Goal: Information Seeking & Learning: Find specific page/section

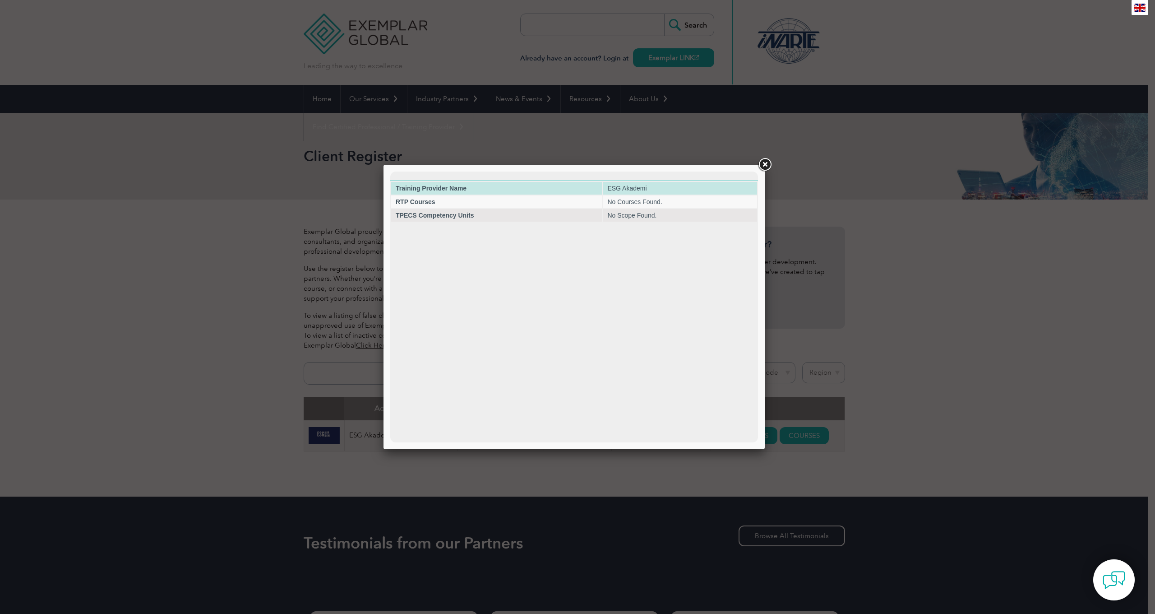
click at [706, 187] on td "ESG Akademi" at bounding box center [680, 188] width 154 height 13
click at [766, 166] on link at bounding box center [765, 165] width 16 height 16
click at [761, 162] on link at bounding box center [765, 165] width 16 height 16
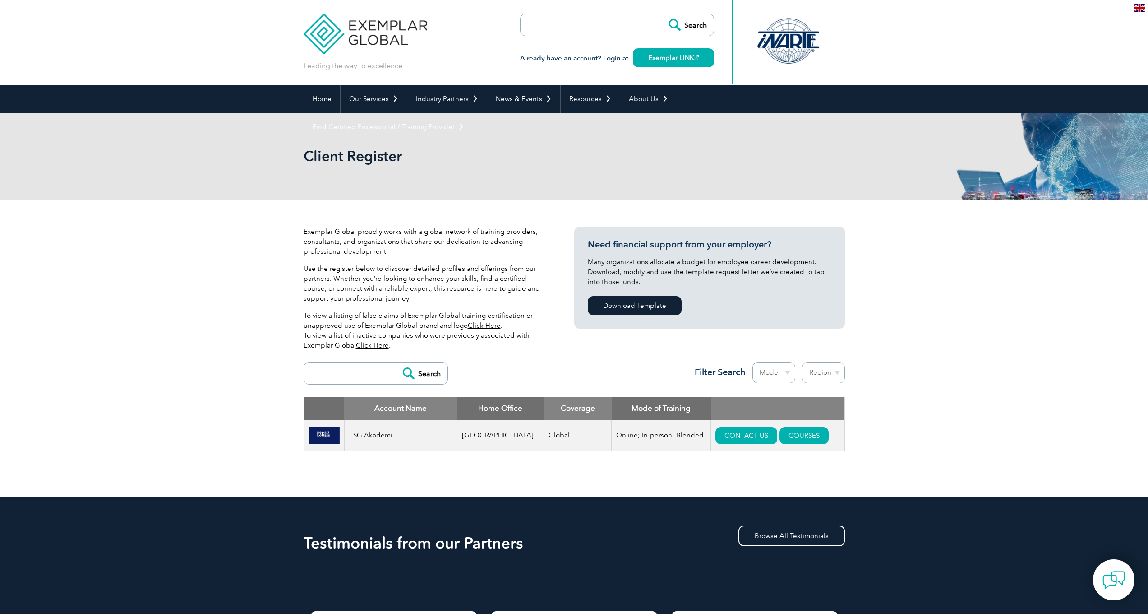
click at [330, 39] on img at bounding box center [366, 27] width 124 height 54
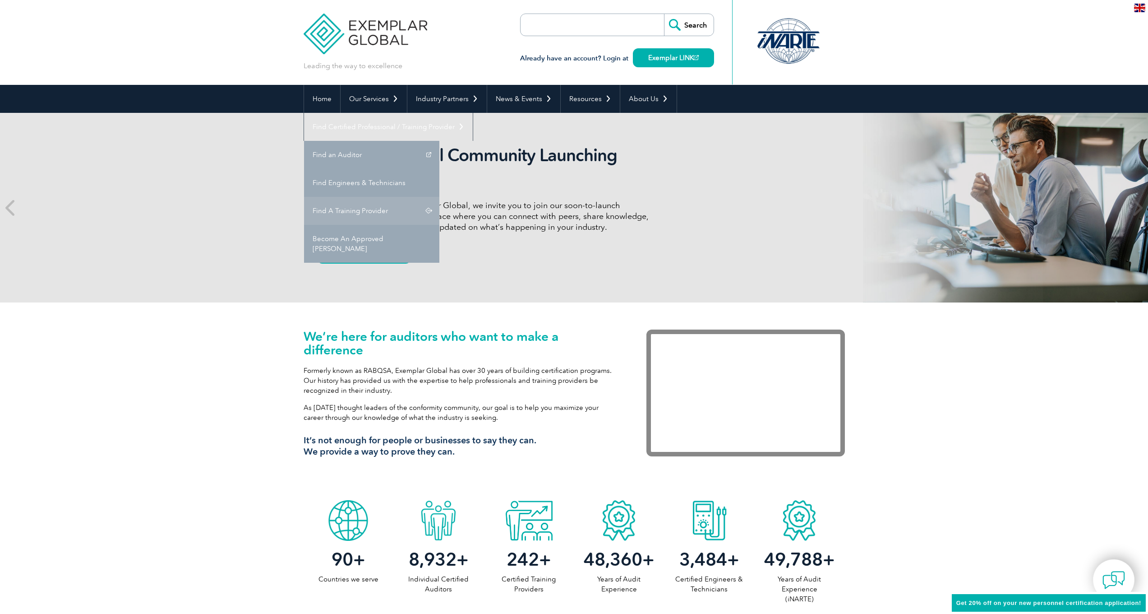
click at [439, 197] on link "Find A Training Provider" at bounding box center [371, 211] width 135 height 28
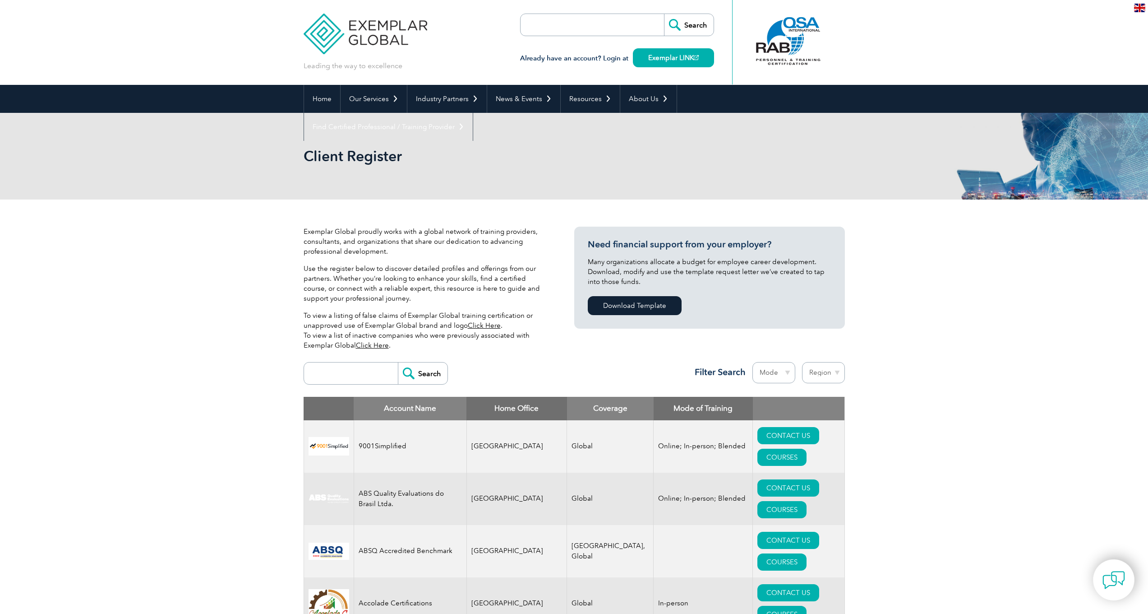
select select "Turkey"
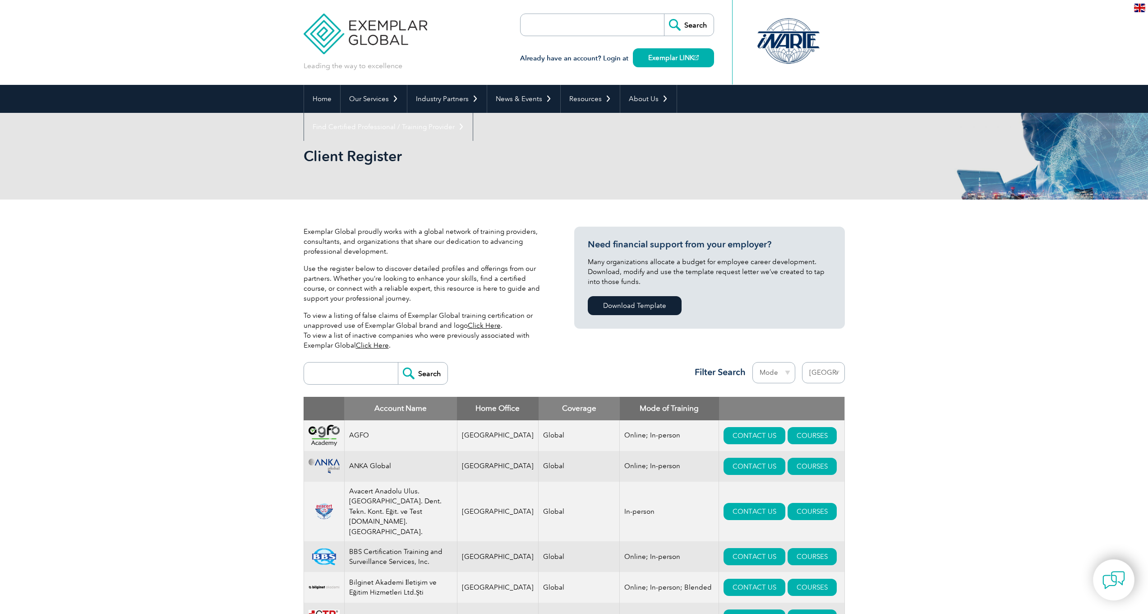
select select "[GEOGRAPHIC_DATA]"
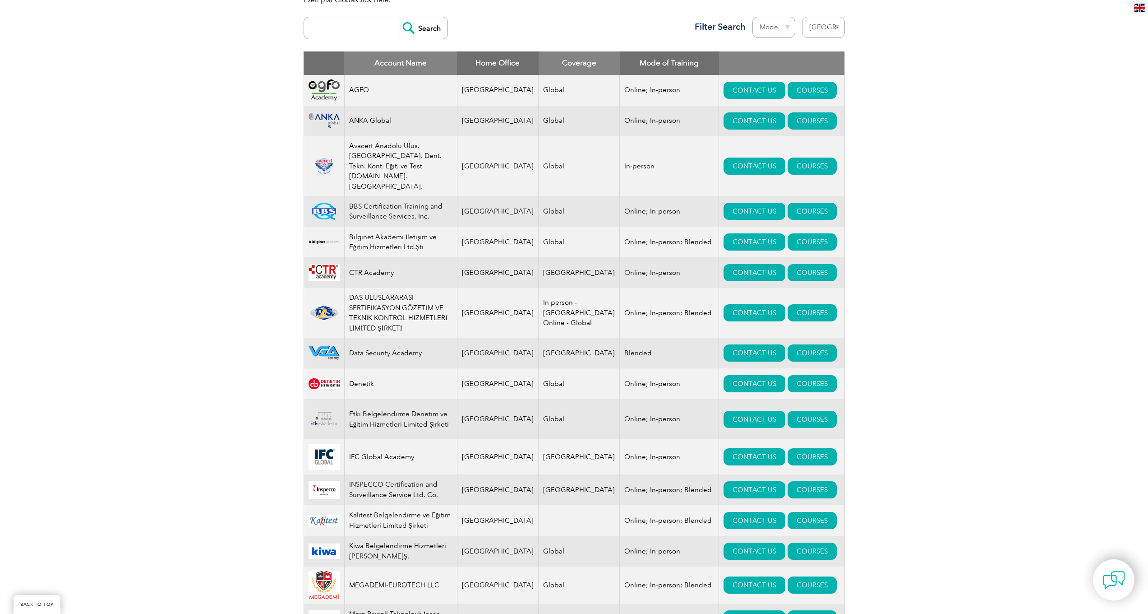
scroll to position [195, 0]
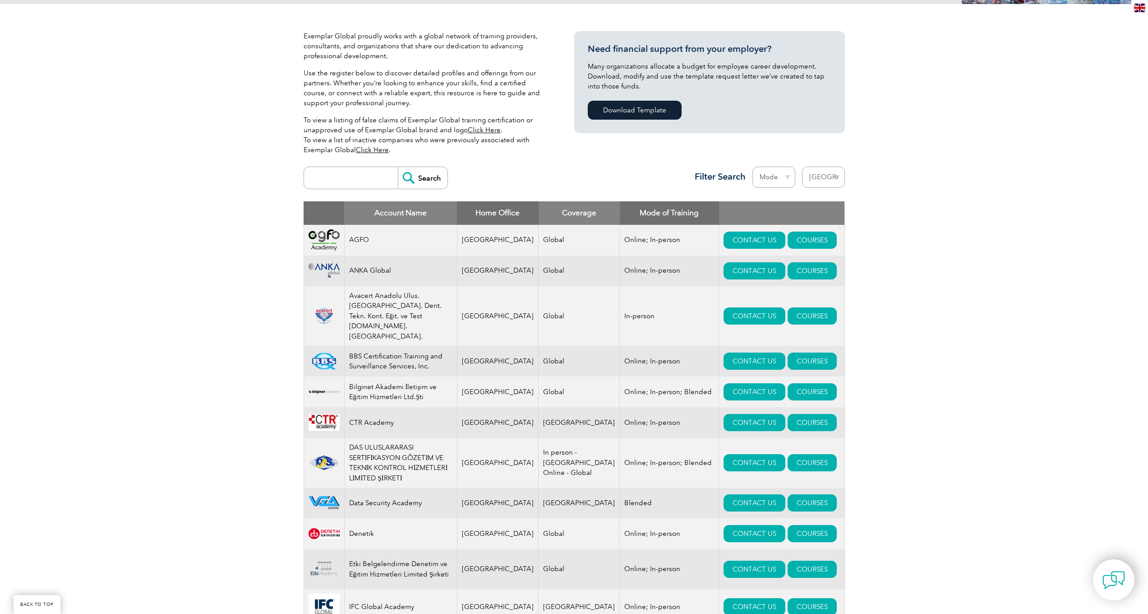
click at [351, 185] on input "search" at bounding box center [353, 178] width 89 height 22
type input "esg"
click at [427, 175] on input "Search" at bounding box center [423, 178] width 50 height 22
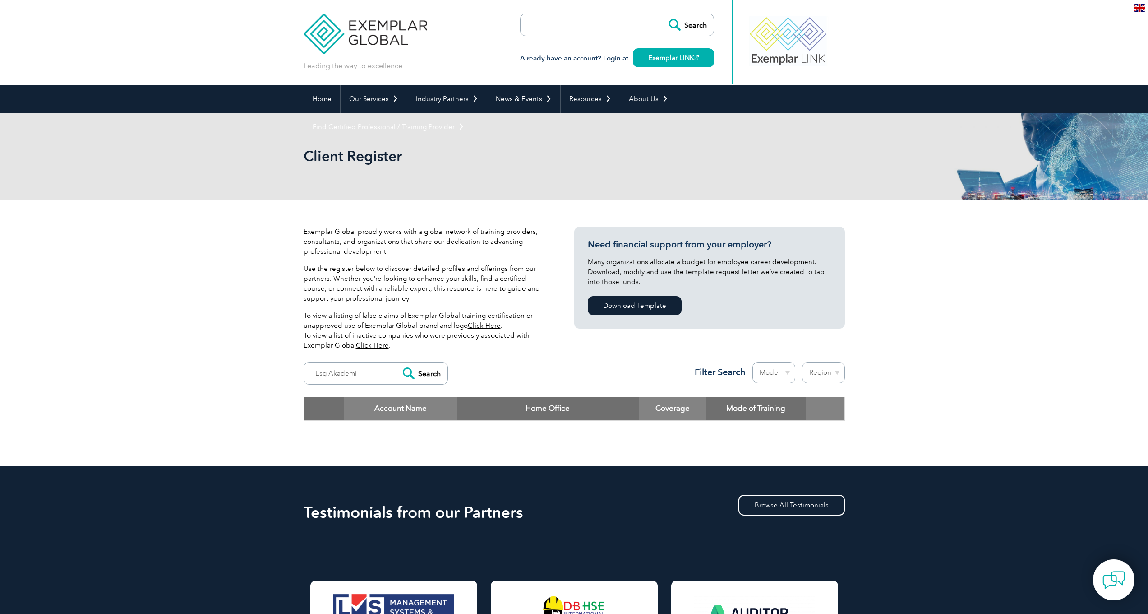
type input "Esg Akademi"
click at [420, 378] on input "Search" at bounding box center [423, 373] width 50 height 22
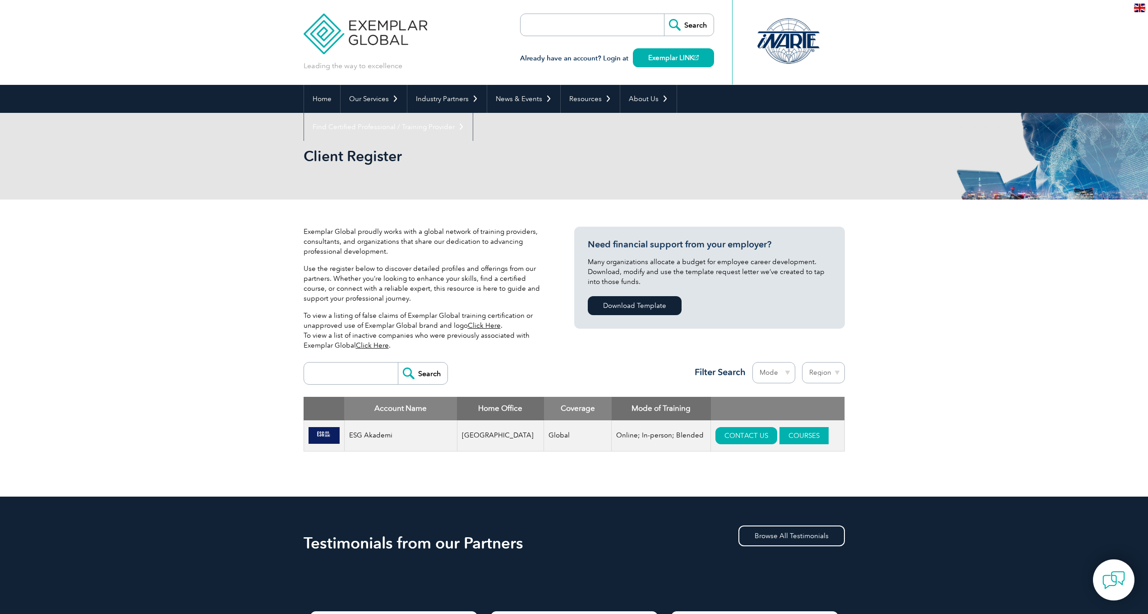
click at [780, 436] on link "COURSES" at bounding box center [804, 435] width 49 height 17
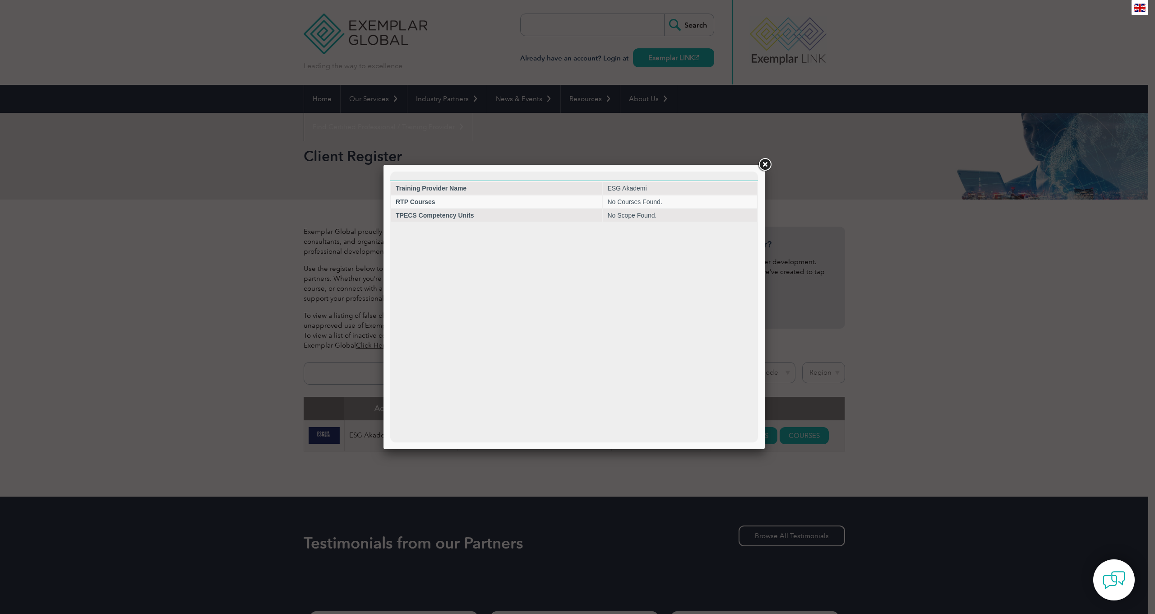
click at [763, 167] on link at bounding box center [765, 165] width 16 height 16
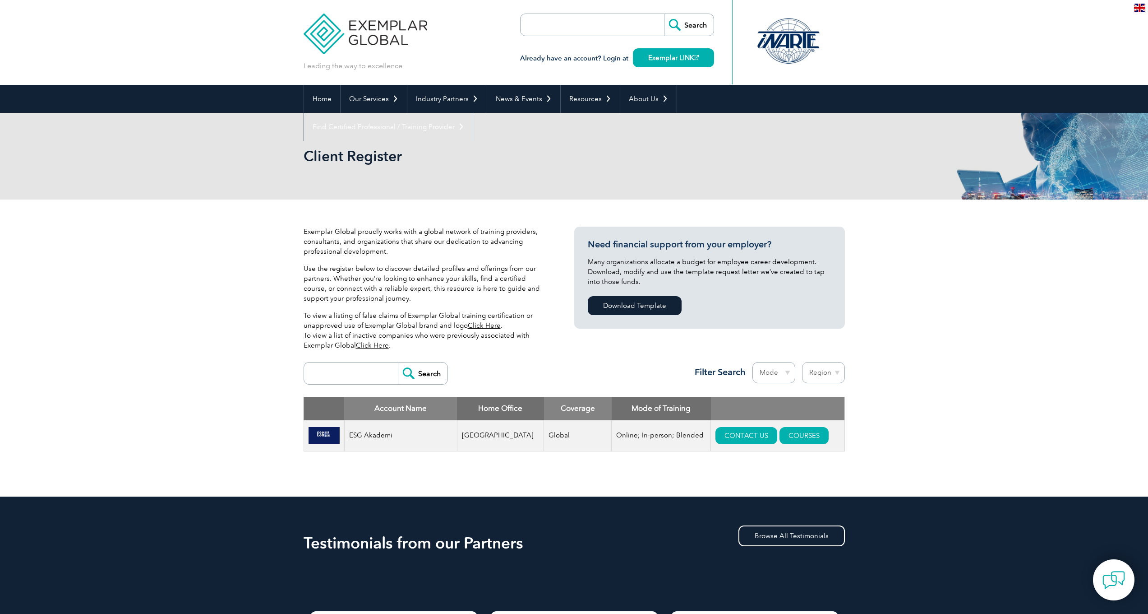
scroll to position [62, 0]
